Goal: Task Accomplishment & Management: Complete application form

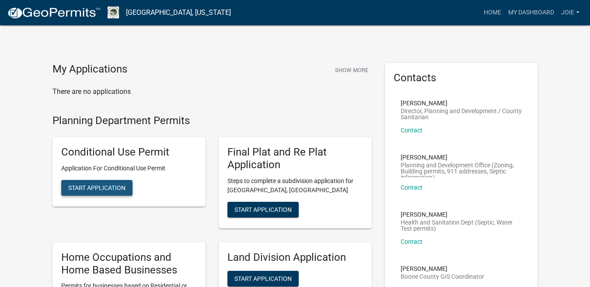
click at [115, 189] on span "Start Application" at bounding box center [96, 188] width 57 height 7
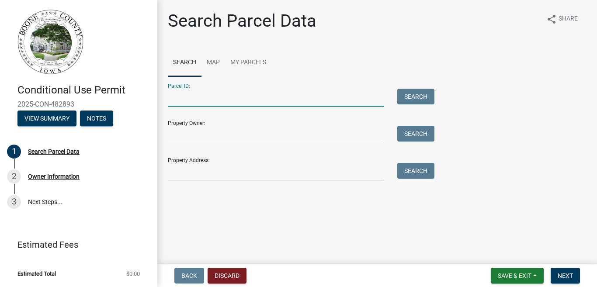
click at [189, 94] on input "Parcel ID:" at bounding box center [276, 98] width 216 height 18
paste input "088527141300002"
type input "088527141300002"
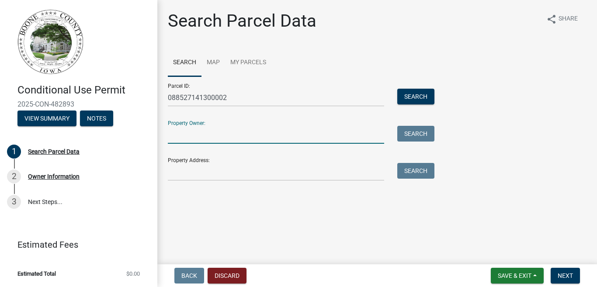
click at [195, 138] on input "Property Owner:" at bounding box center [276, 135] width 216 height 18
type input "Joseph Phipps"
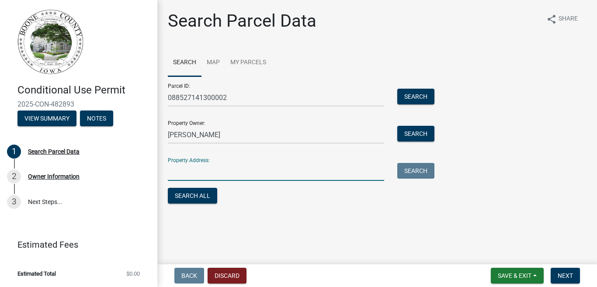
click at [210, 174] on input "Property Address:" at bounding box center [276, 172] width 216 height 18
type input "235 L Road"
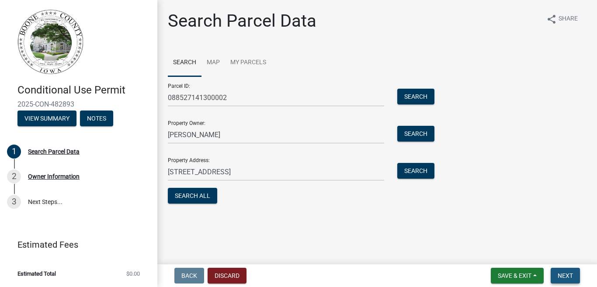
click at [561, 271] on button "Next" at bounding box center [565, 276] width 29 height 16
click at [214, 62] on link "Map" at bounding box center [214, 63] width 24 height 28
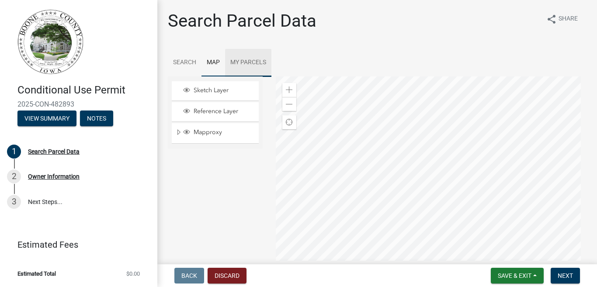
click at [259, 63] on link "My Parcels" at bounding box center [248, 63] width 46 height 28
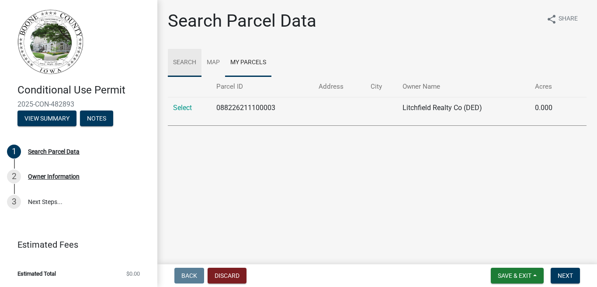
click at [178, 67] on link "Search" at bounding box center [185, 63] width 34 height 28
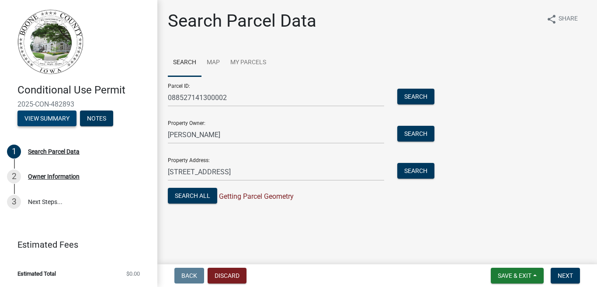
click at [58, 117] on button "View Summary" at bounding box center [46, 119] width 59 height 16
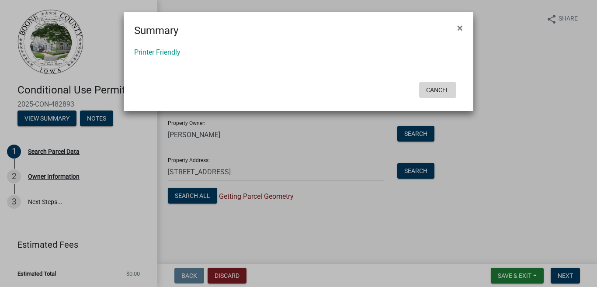
click at [427, 93] on button "Cancel" at bounding box center [437, 90] width 37 height 16
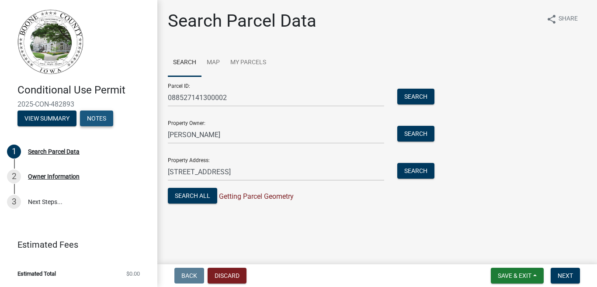
click at [109, 123] on button "Notes" at bounding box center [96, 119] width 33 height 16
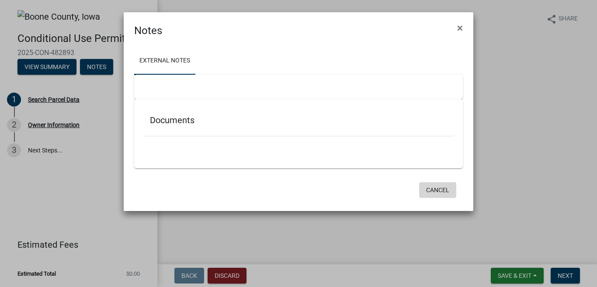
click at [440, 192] on button "Cancel" at bounding box center [437, 190] width 37 height 16
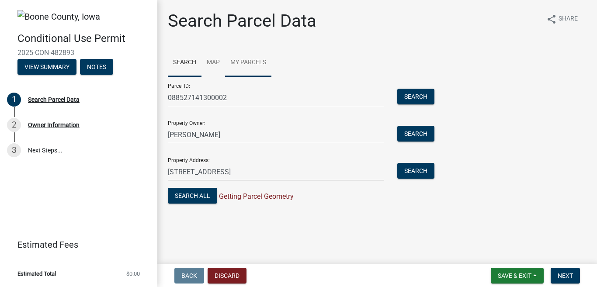
click at [247, 64] on link "My Parcels" at bounding box center [248, 63] width 46 height 28
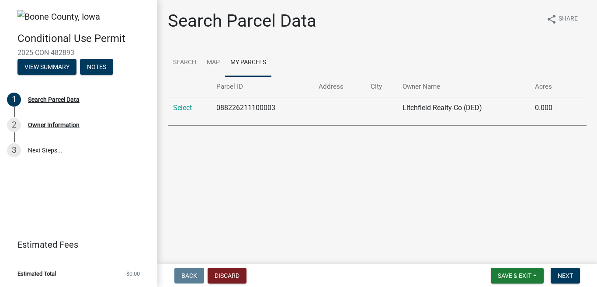
click at [331, 90] on th "Address" at bounding box center [339, 87] width 52 height 21
click at [178, 63] on link "Search" at bounding box center [185, 63] width 34 height 28
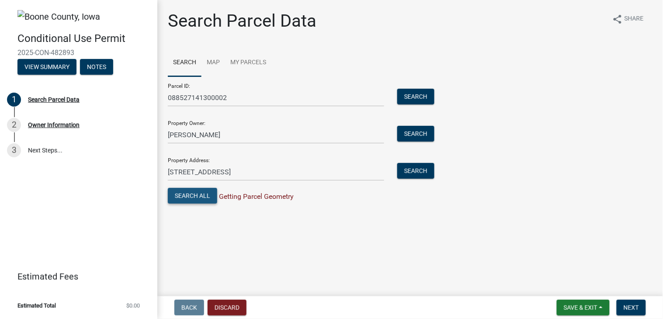
click at [187, 199] on button "Search All" at bounding box center [192, 196] width 49 height 16
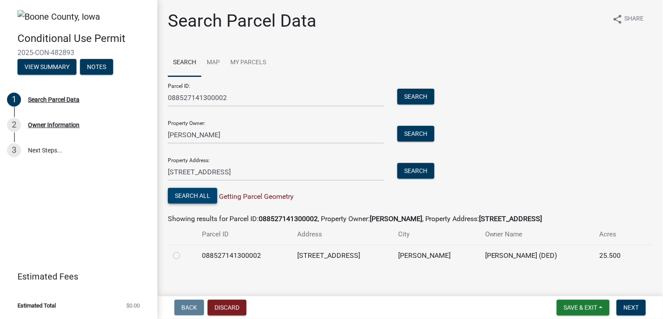
scroll to position [7, 0]
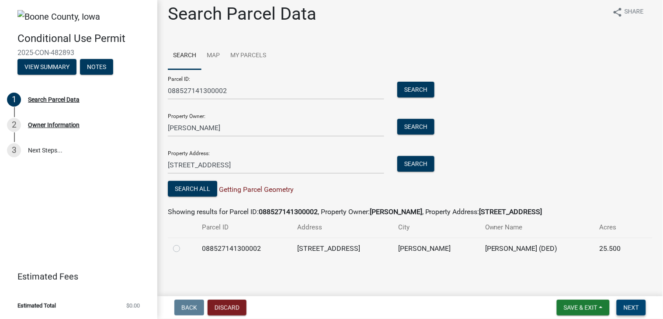
click at [589, 287] on button "Next" at bounding box center [631, 308] width 29 height 16
click at [49, 63] on button "View Summary" at bounding box center [46, 67] width 59 height 16
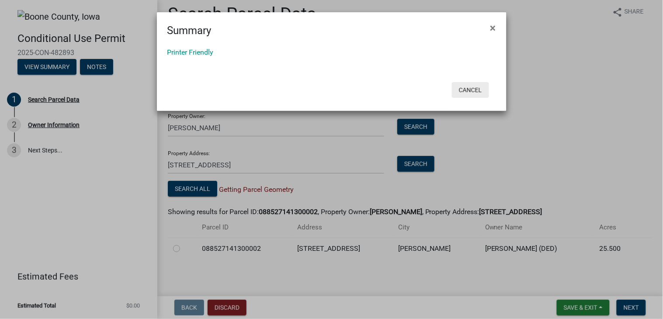
click at [464, 91] on button "Cancel" at bounding box center [470, 90] width 37 height 16
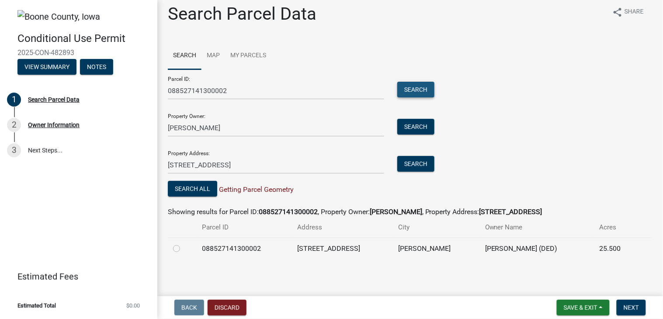
click at [417, 86] on button "Search" at bounding box center [415, 90] width 37 height 16
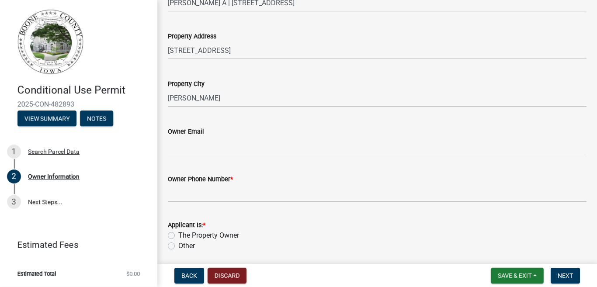
scroll to position [304, 0]
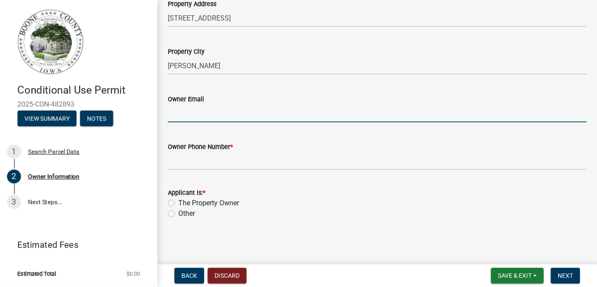
click at [185, 111] on input "Owner Email" at bounding box center [377, 113] width 419 height 18
type input "[EMAIL_ADDRESS][DOMAIN_NAME]"
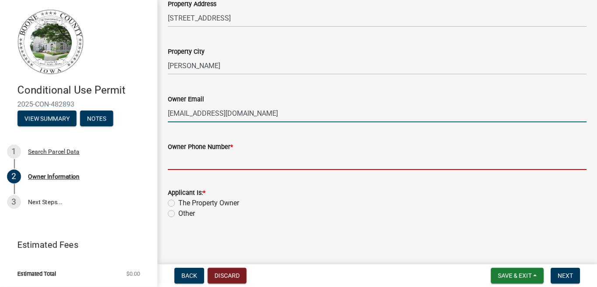
click at [211, 155] on input "Owner Phone Number *" at bounding box center [377, 161] width 419 height 18
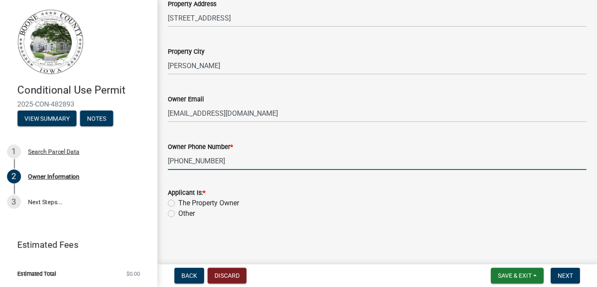
type input "[PHONE_NUMBER]"
click at [178, 203] on label "The Property Owner" at bounding box center [208, 203] width 61 height 10
click at [178, 203] on input "The Property Owner" at bounding box center [181, 201] width 6 height 6
radio input "true"
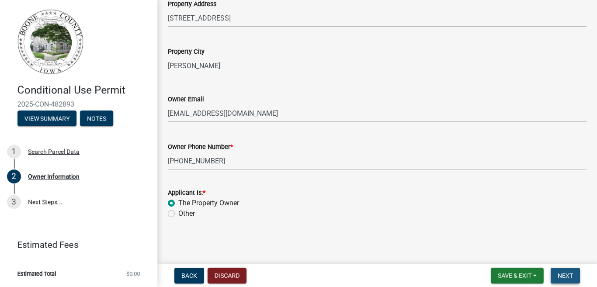
click at [565, 274] on span "Next" at bounding box center [565, 275] width 15 height 7
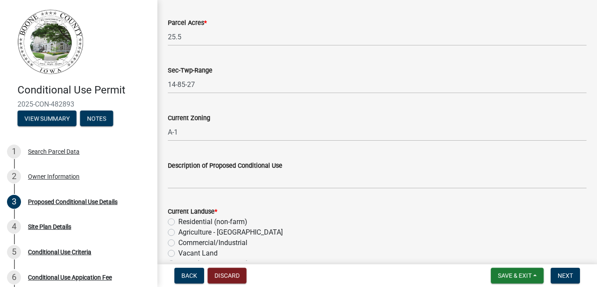
scroll to position [87, 0]
